Goal: Transaction & Acquisition: Purchase product/service

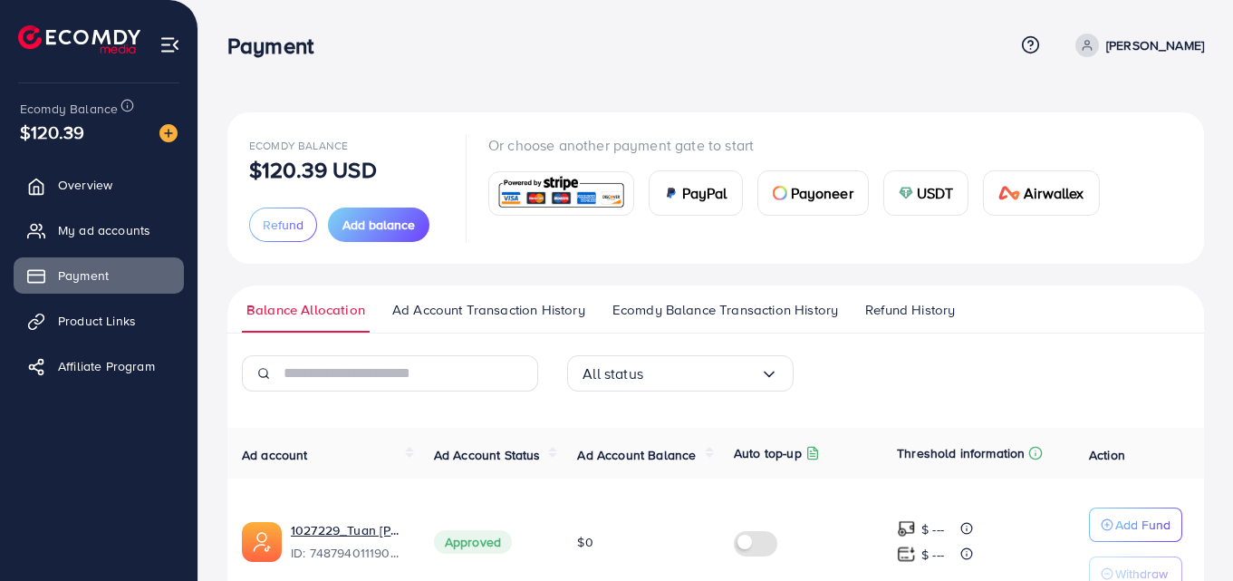
scroll to position [284, 0]
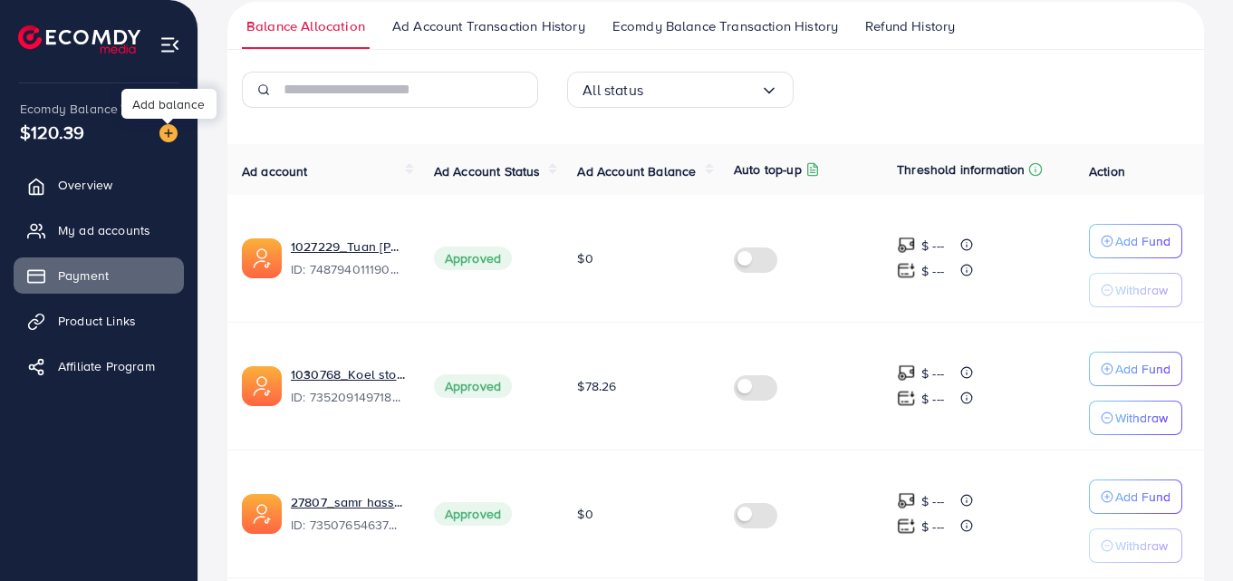
click at [166, 139] on img at bounding box center [168, 133] width 18 height 18
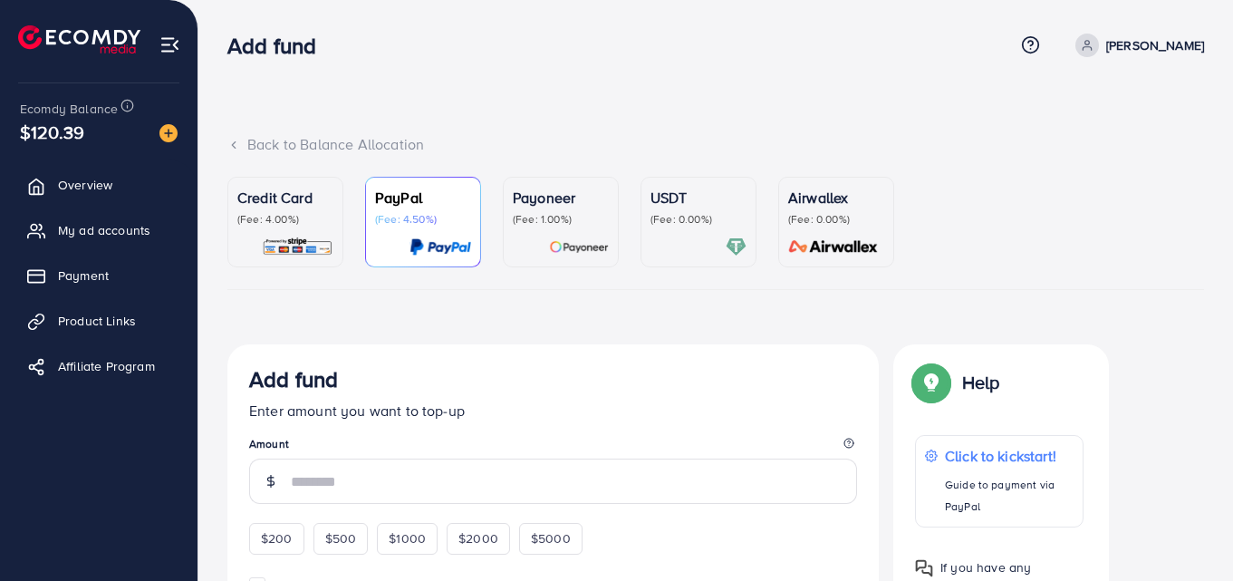
click at [257, 241] on div at bounding box center [285, 246] width 96 height 21
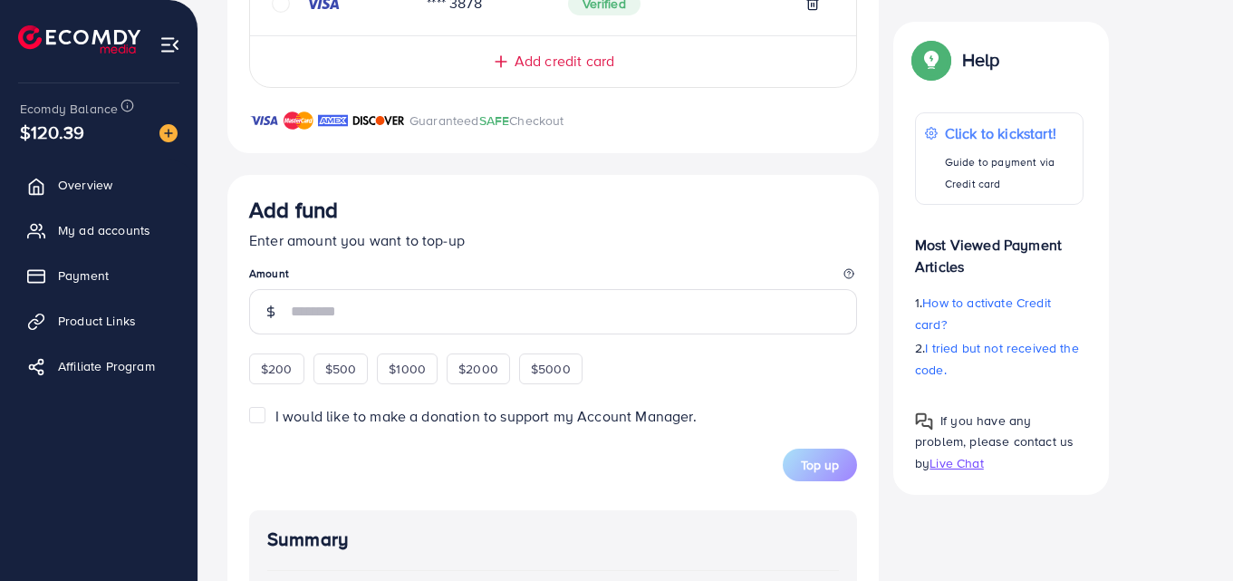
scroll to position [596, 0]
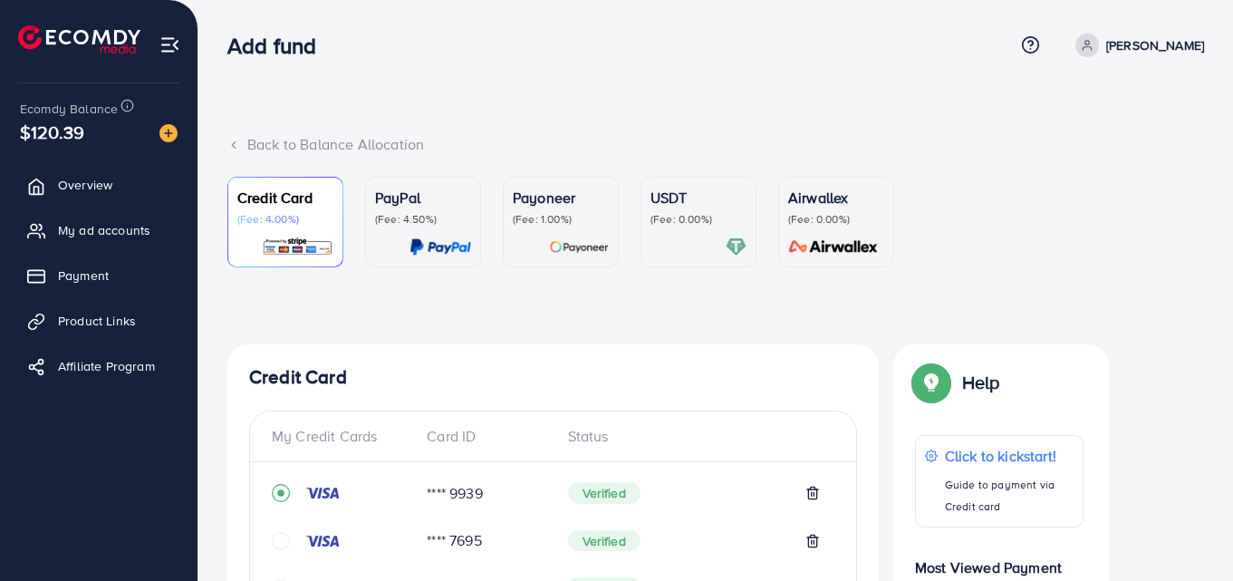
scroll to position [604, 0]
